Goal: Find specific page/section: Find specific page/section

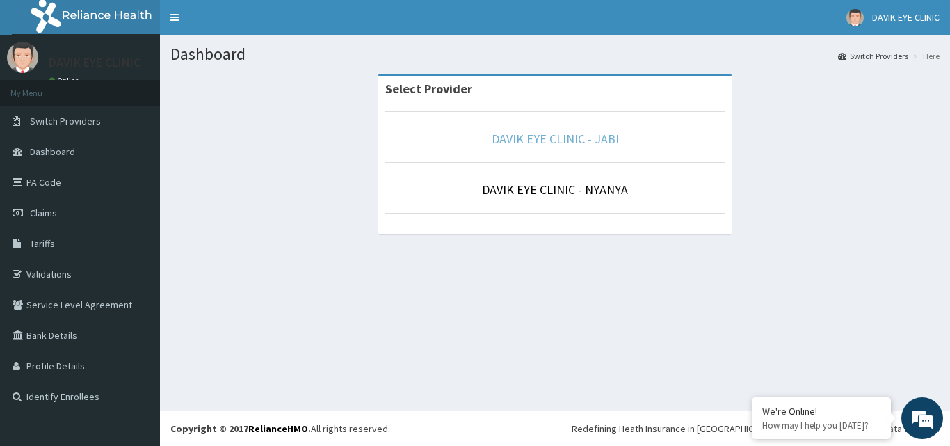
click at [506, 145] on link "DAVIK EYE CLINIC - JABI" at bounding box center [555, 139] width 127 height 16
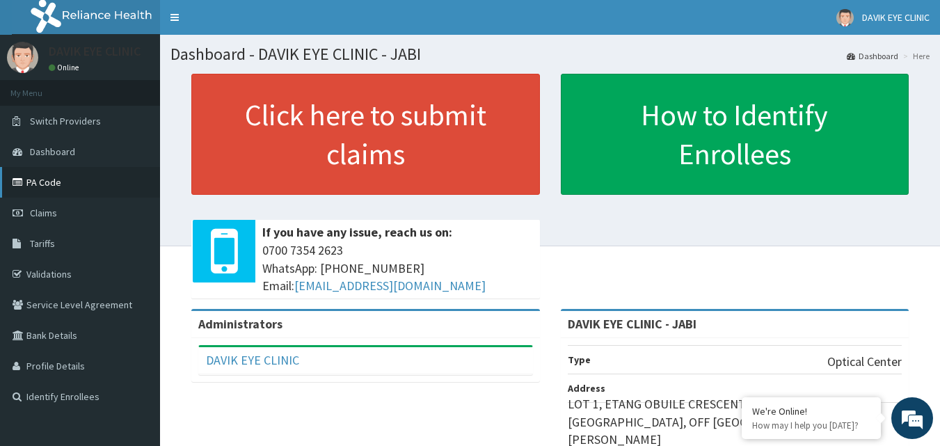
click at [99, 188] on link "PA Code" at bounding box center [80, 182] width 160 height 31
